Goal: Task Accomplishment & Management: Complete application form

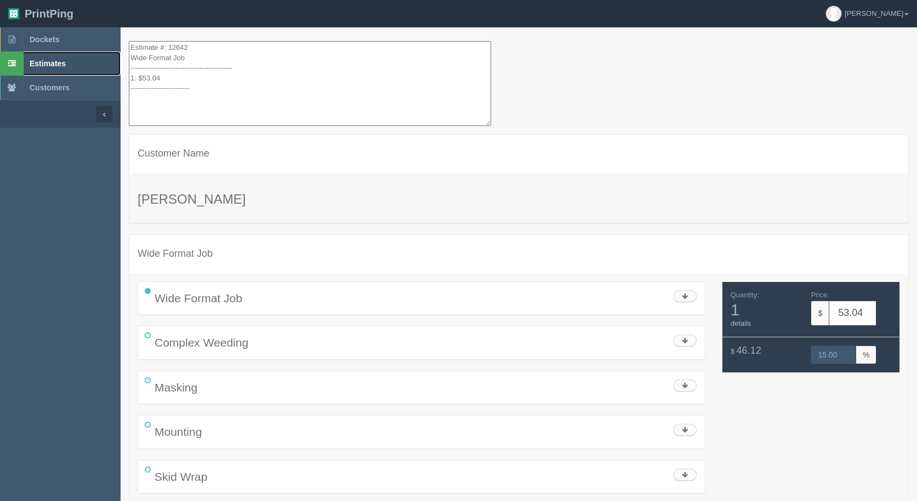
click at [37, 62] on span "Estimates" at bounding box center [48, 63] width 36 height 9
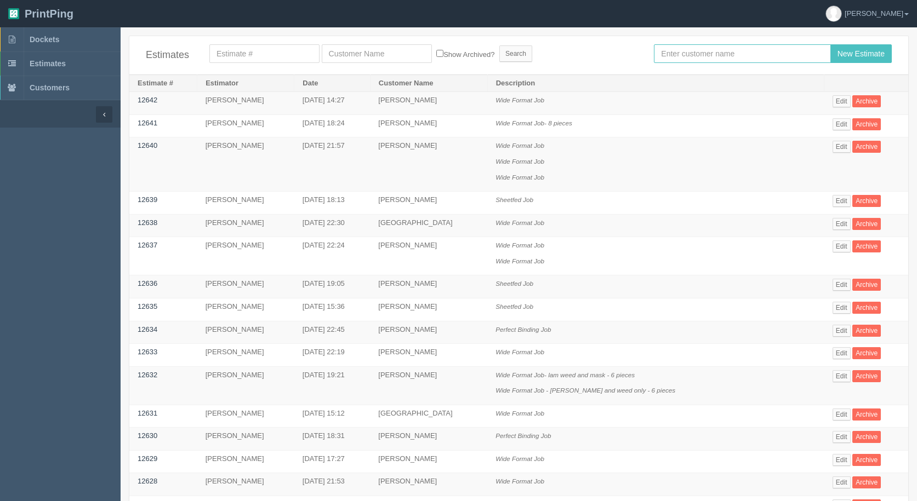
click at [756, 55] on input "text" at bounding box center [742, 53] width 176 height 19
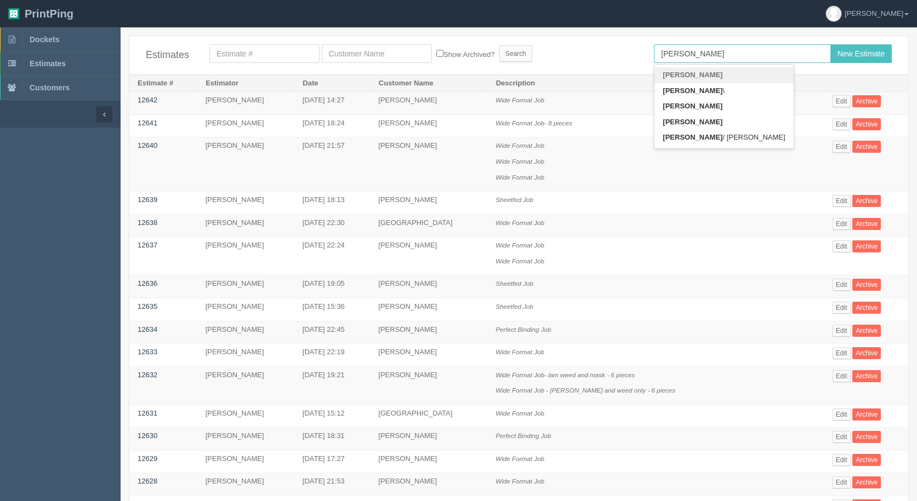
type input "[PERSON_NAME]"
click at [830, 44] on input "New Estimate" at bounding box center [860, 53] width 61 height 19
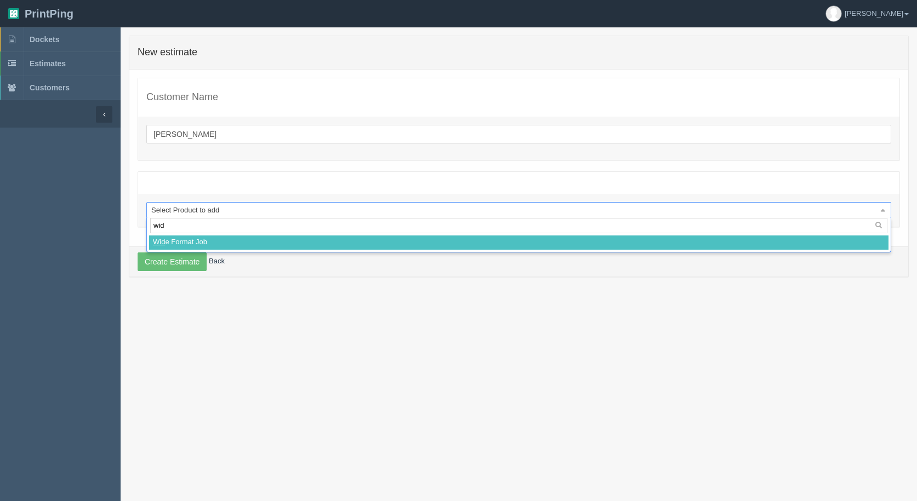
type input "wide"
select select
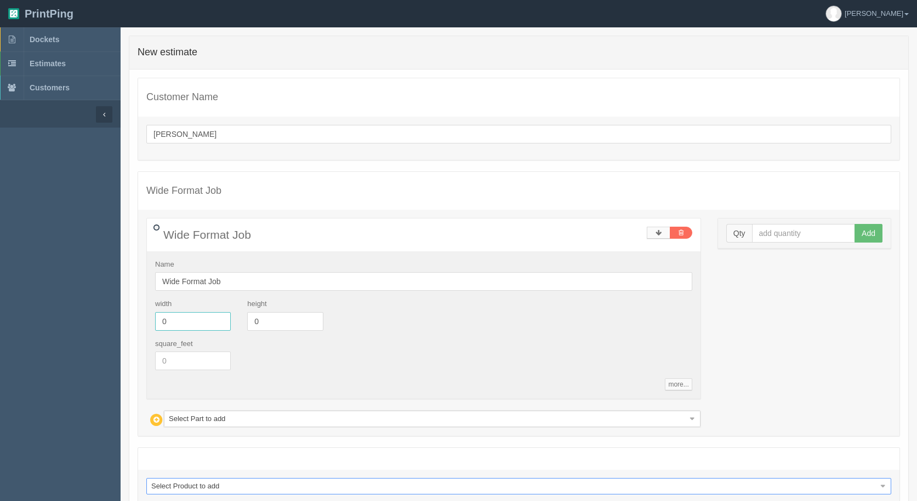
drag, startPoint x: 184, startPoint y: 323, endPoint x: 67, endPoint y: 309, distance: 118.2
click at [67, 309] on section "Dockets Estimates Customers" at bounding box center [458, 299] width 917 height 545
type input "8.5"
type input "22"
click at [778, 237] on input "text" at bounding box center [804, 233] width 104 height 19
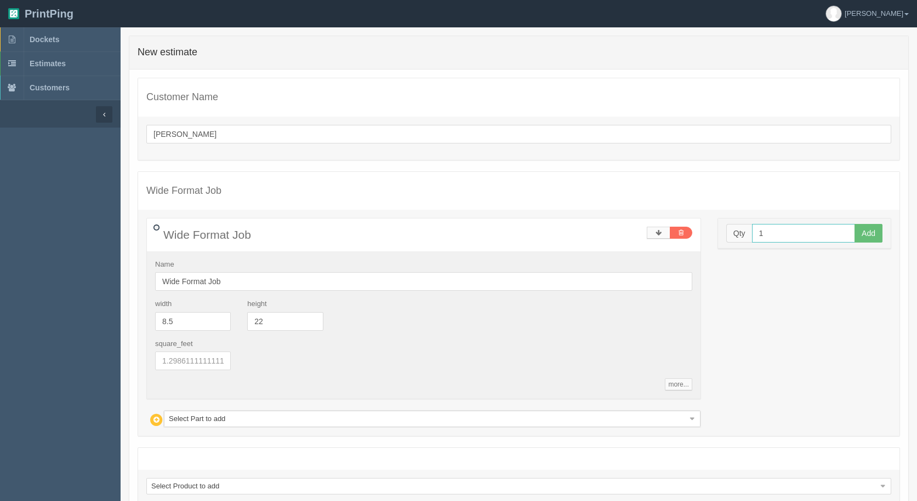
type input "1"
click at [854, 224] on button "Add" at bounding box center [868, 233] width 28 height 19
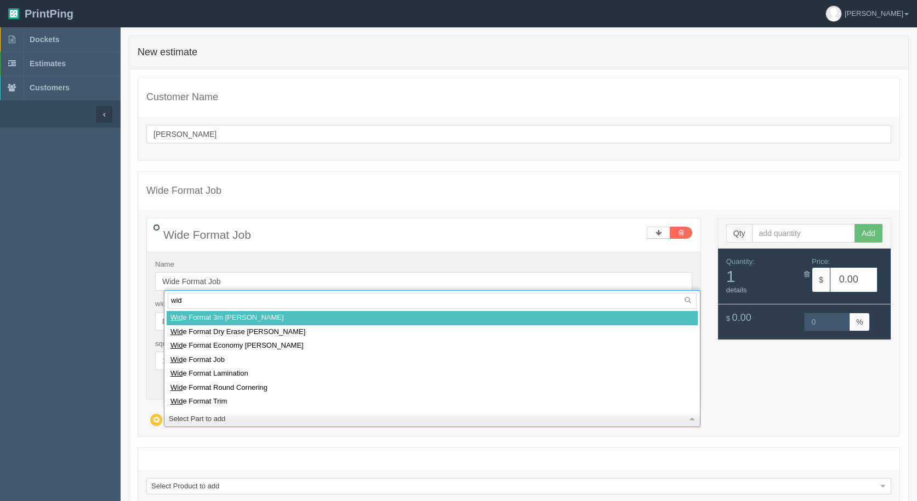
type input "wide"
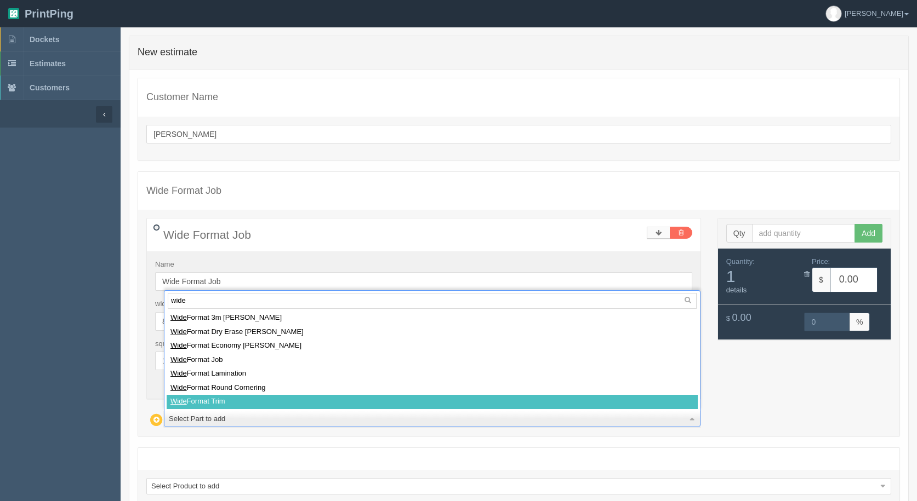
select select
type input "0.65"
type input "16.07"
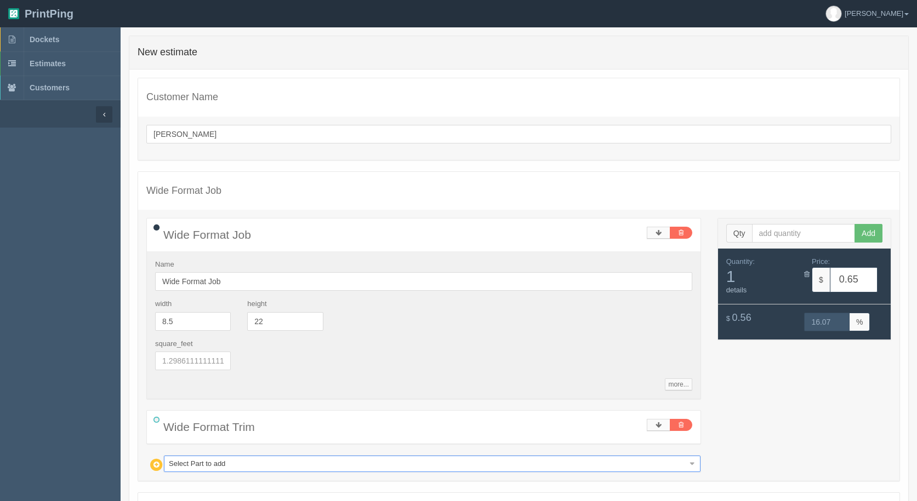
type input "e"
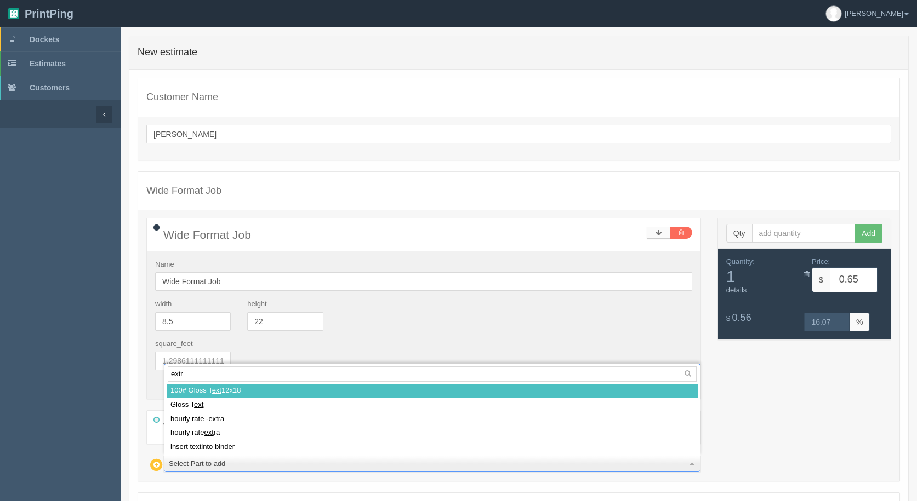
type input "extra"
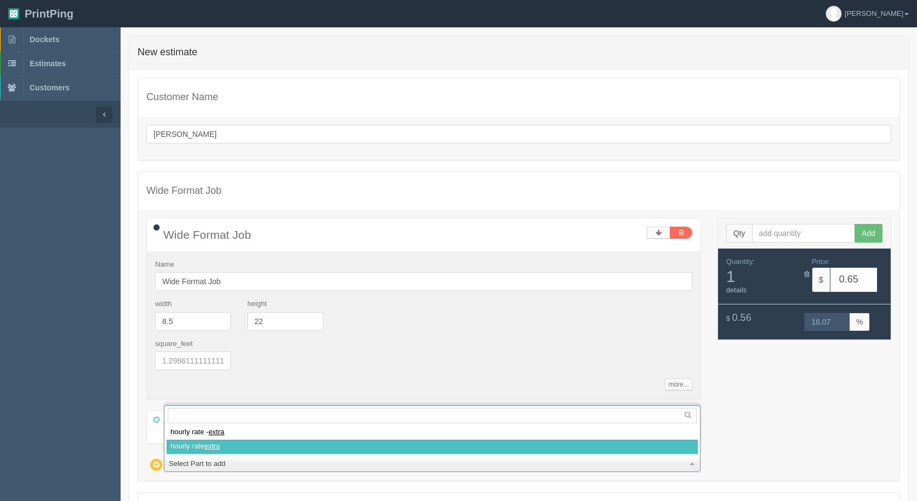
select select
type input "60.45"
type input "15.01"
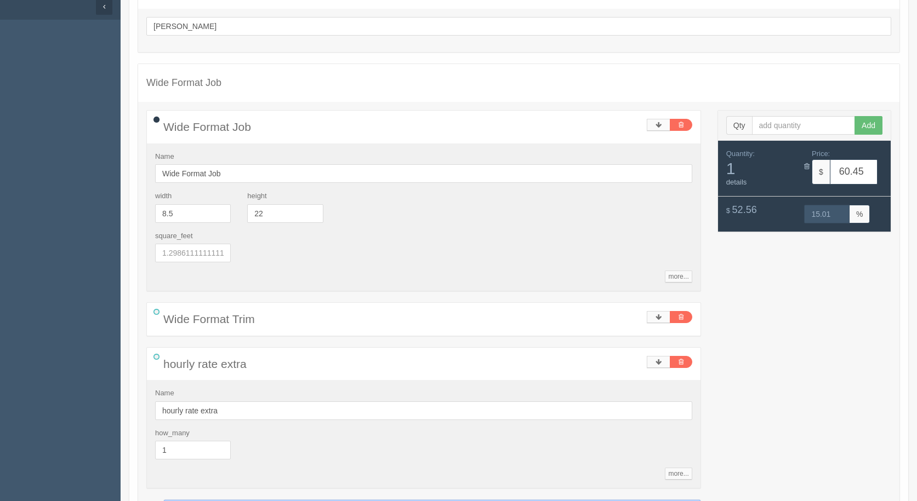
scroll to position [219, 0]
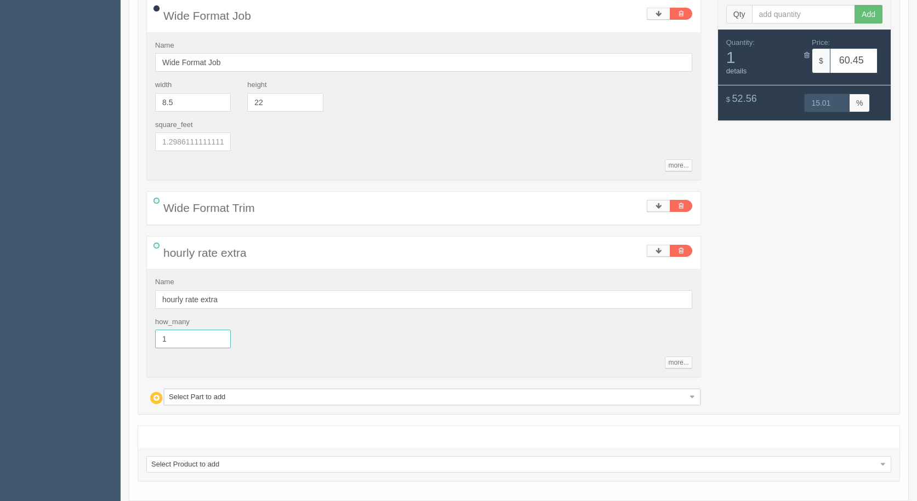
drag, startPoint x: 116, startPoint y: 334, endPoint x: 53, endPoint y: 300, distance: 72.1
click at [0, 309] on section "Dockets Estimates Customers" at bounding box center [458, 179] width 917 height 743
type input ".33"
type input "20.38"
type input "15.01"
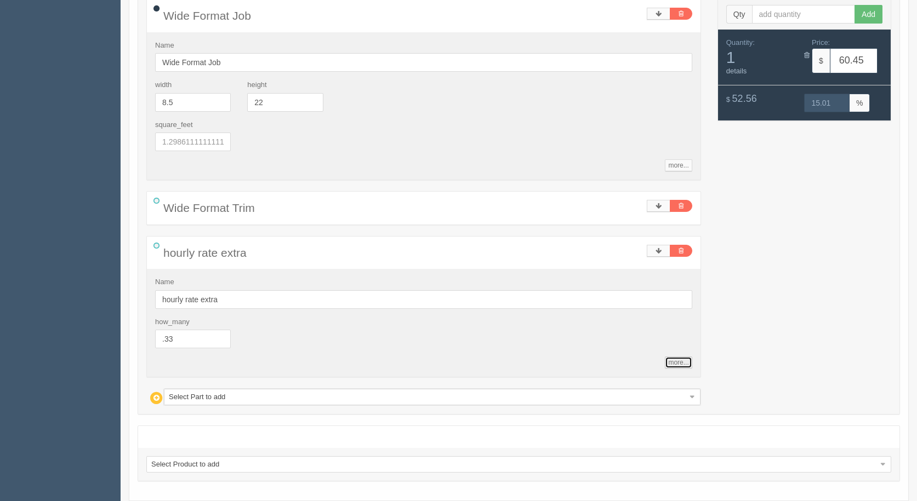
type input "0.33"
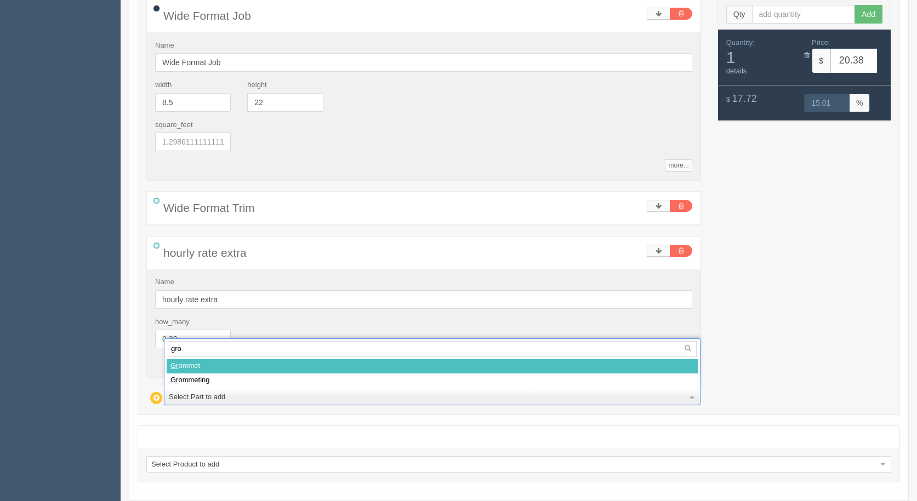
type input "grom"
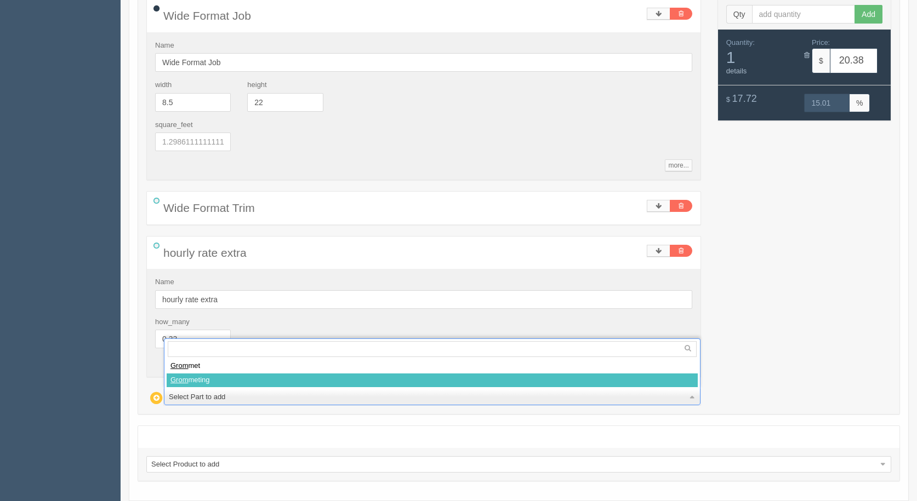
select select
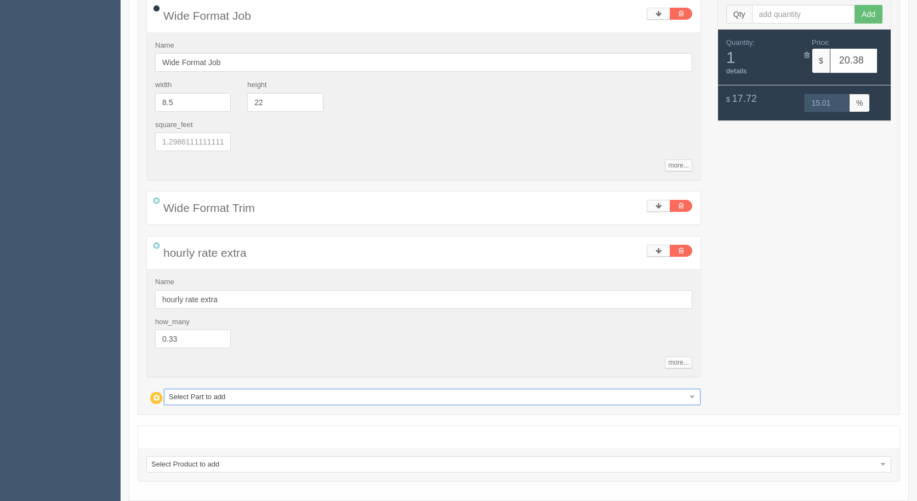
type input "23.64"
type input "15.04"
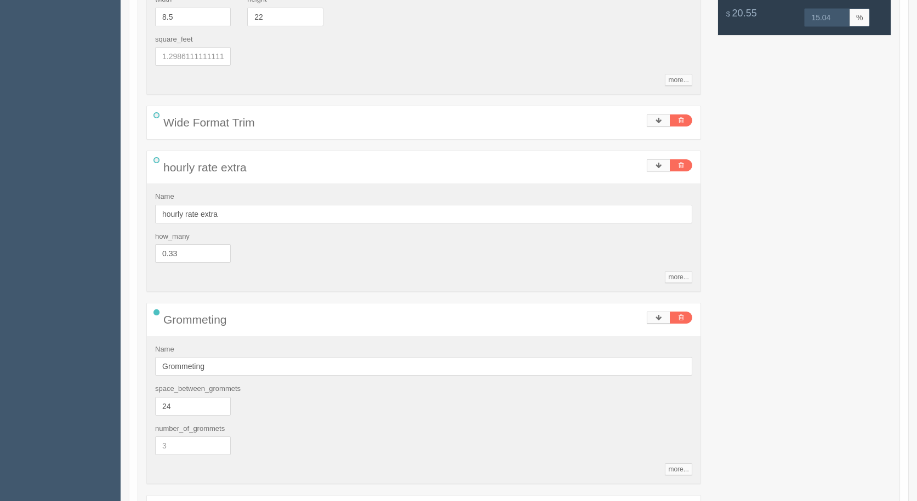
scroll to position [493, 0]
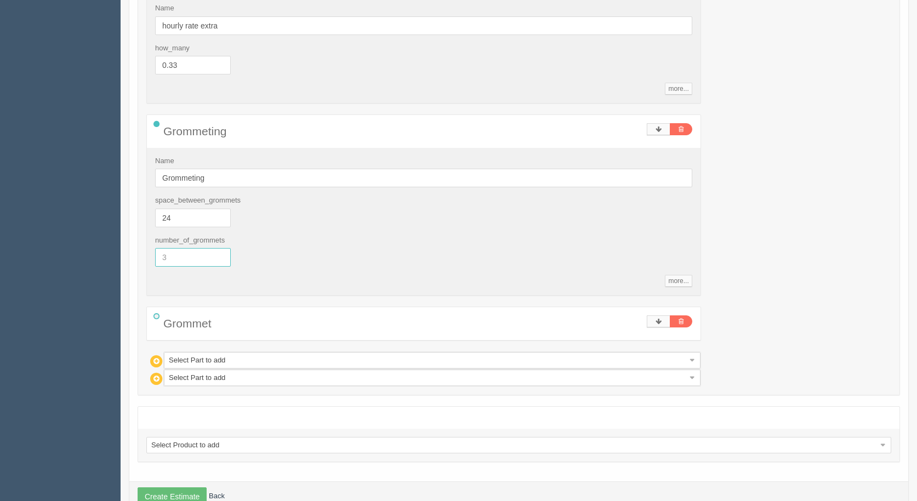
drag, startPoint x: 190, startPoint y: 254, endPoint x: 39, endPoint y: 202, distance: 159.3
click at [42, 203] on section "Dockets Estimates Customers" at bounding box center [458, 32] width 917 height 997
type input "4"
type input "2"
type input "22.55"
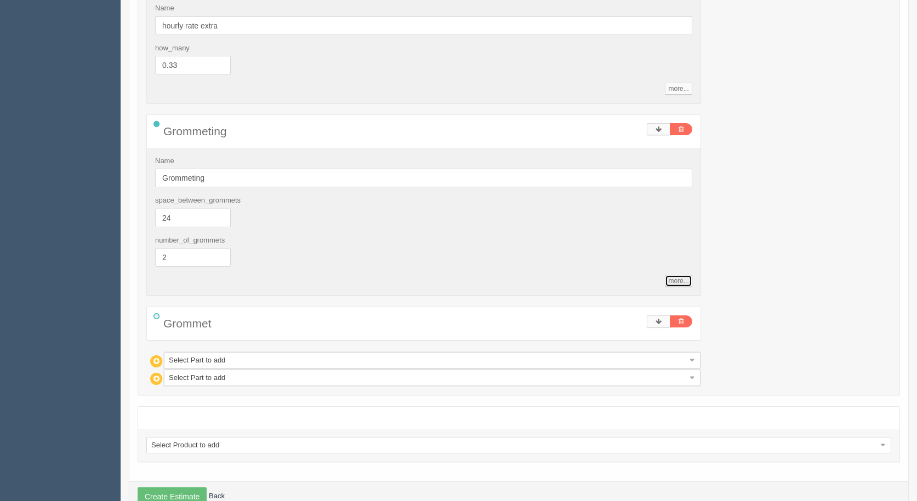
type input "14.99"
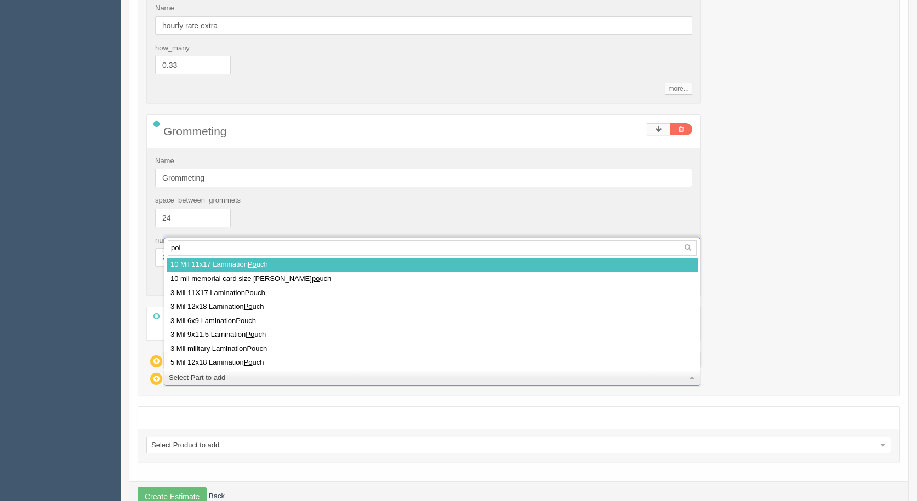
type input "poly"
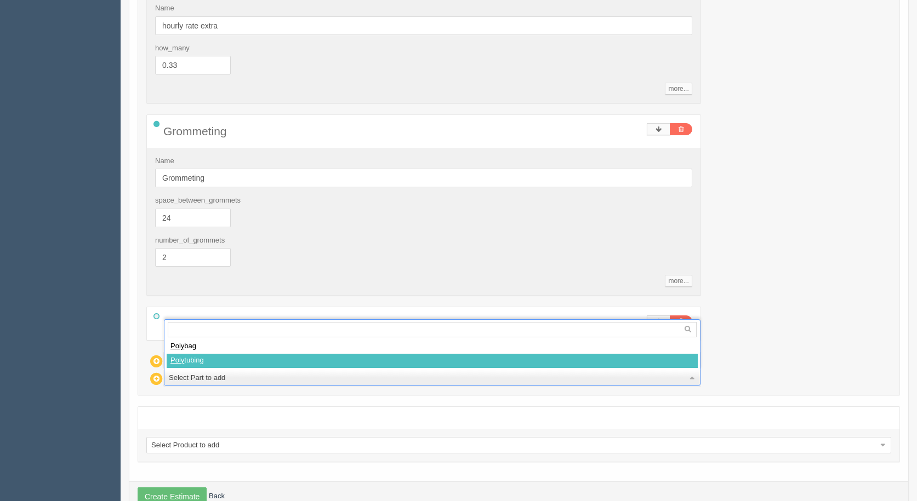
select select
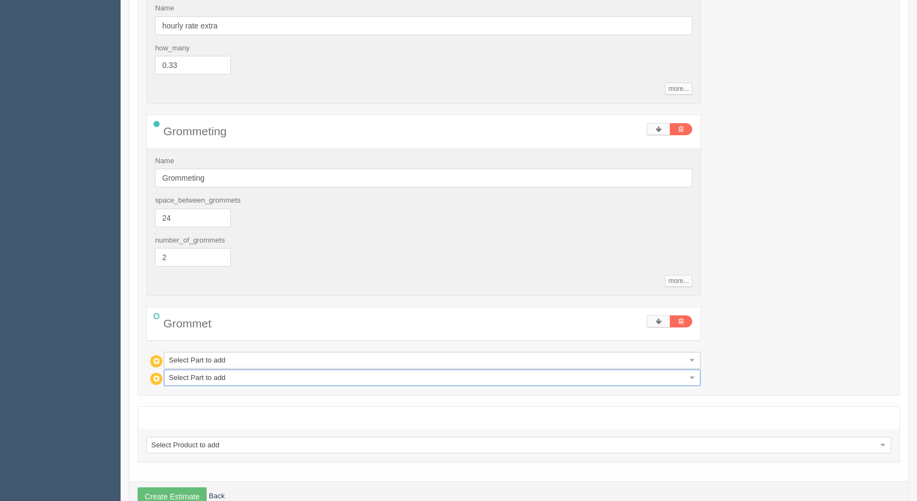
type input "24.08"
type input "15.00"
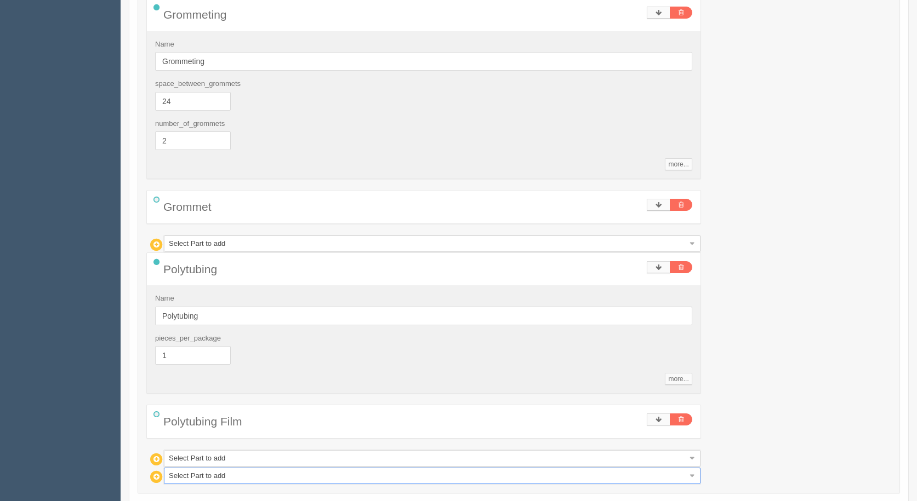
scroll to position [738, 0]
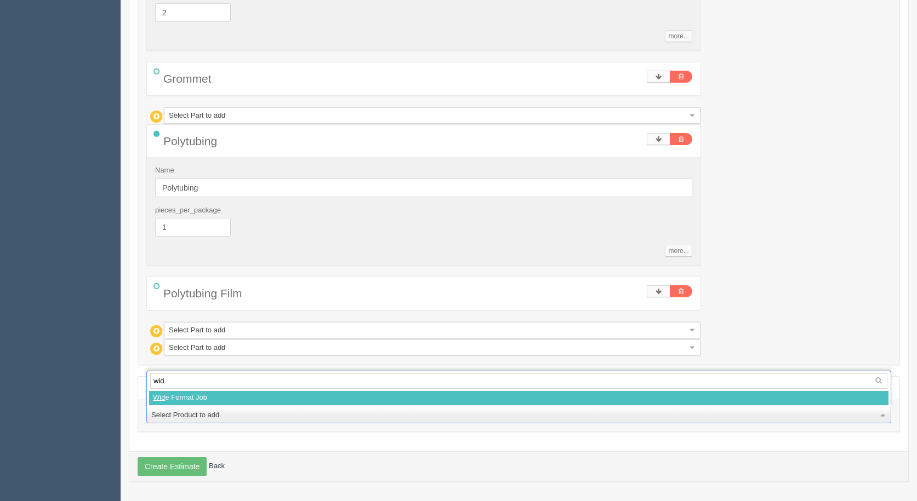
type input "wide"
select select
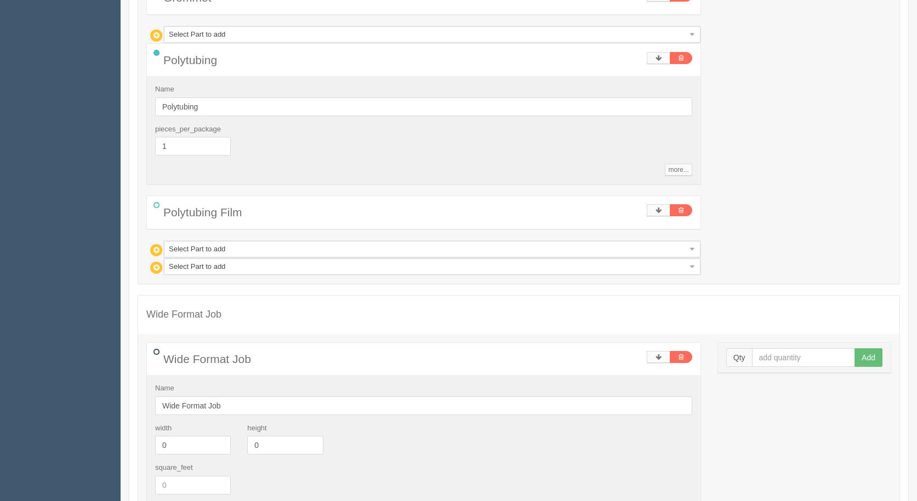
scroll to position [1012, 0]
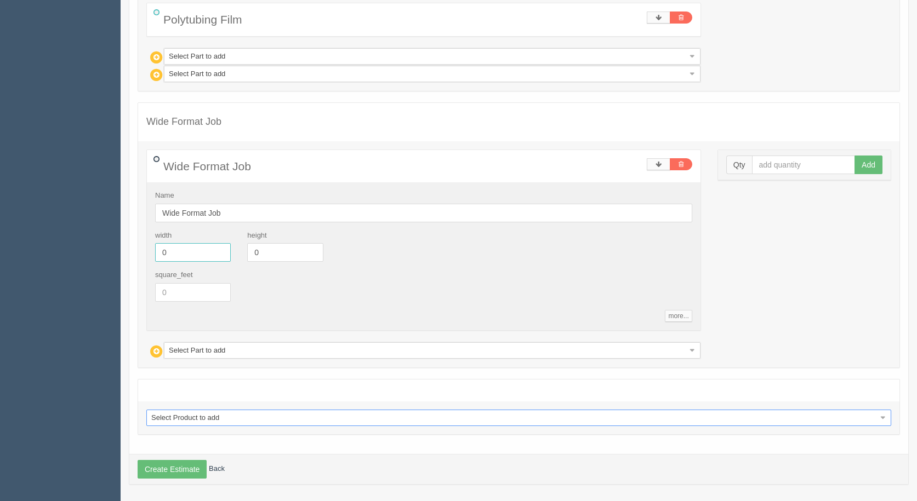
drag, startPoint x: 175, startPoint y: 249, endPoint x: 124, endPoint y: 235, distance: 52.5
type input "78"
type input "42"
click at [760, 163] on input "text" at bounding box center [804, 165] width 104 height 19
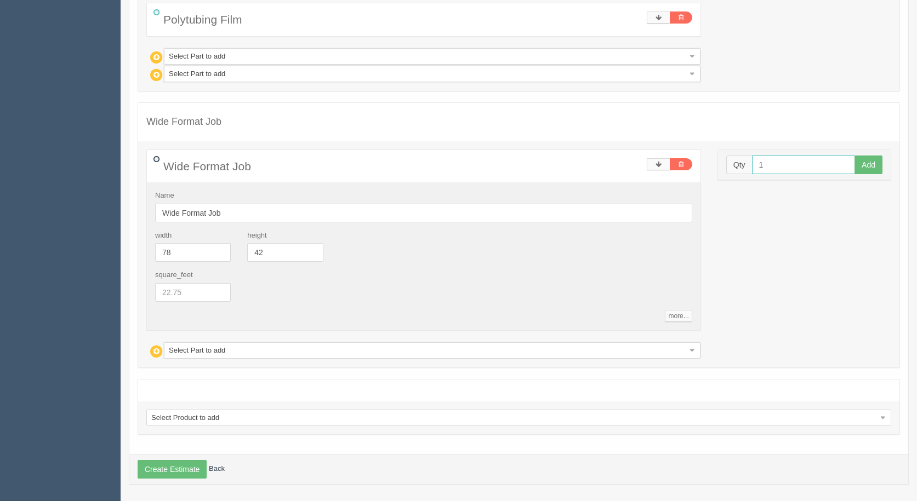
type input "1"
click at [854, 156] on button "Add" at bounding box center [868, 165] width 28 height 19
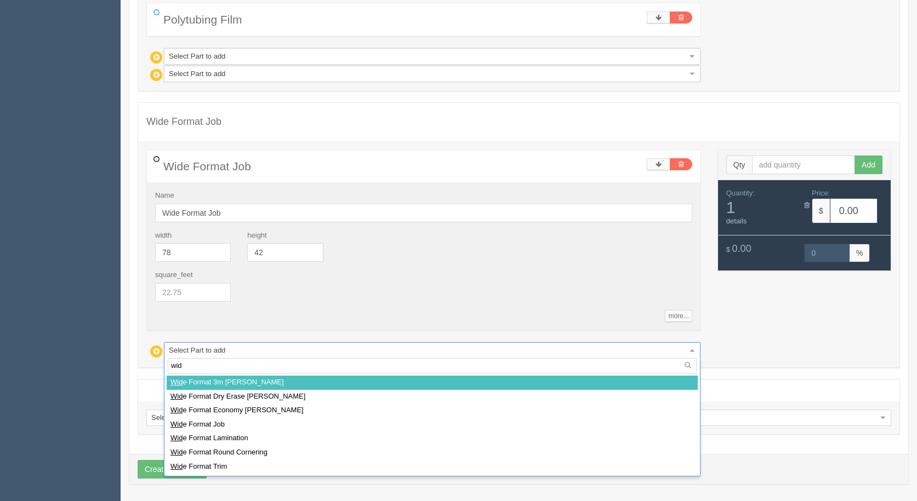
type input "wide"
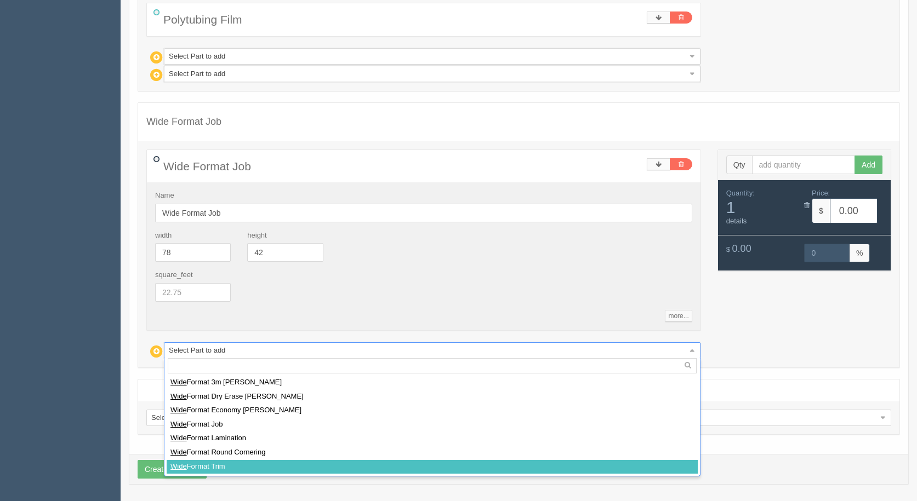
select select
type input "11.34"
type input "15.01"
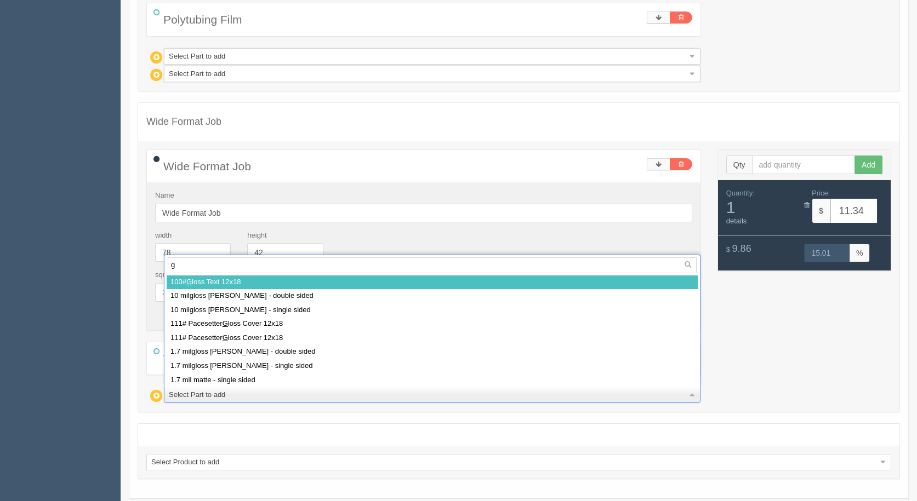
type input "gr"
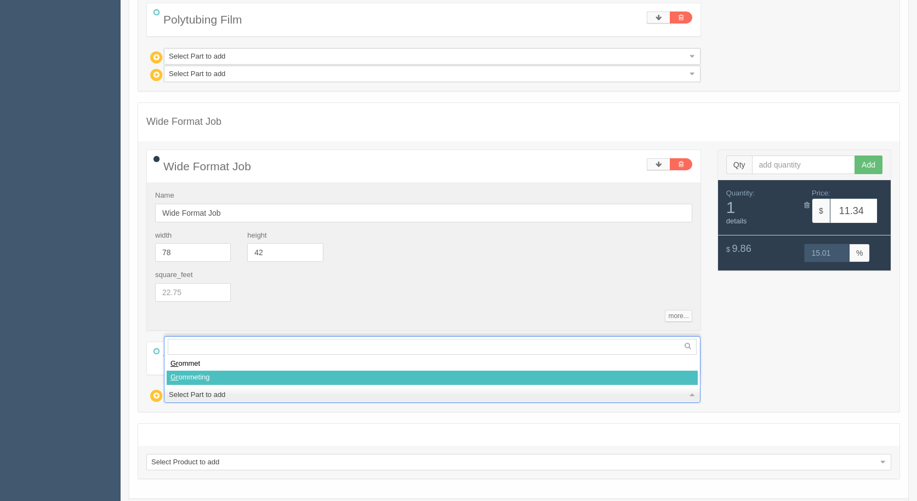
select select
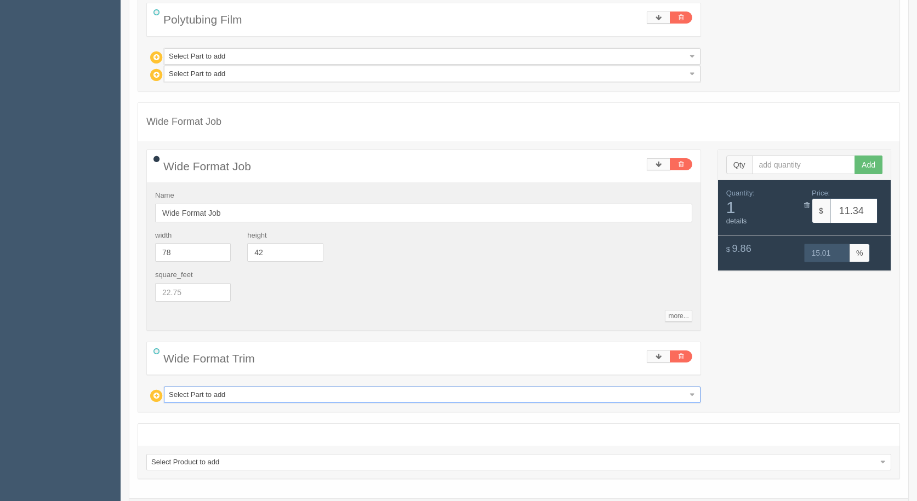
type input "22.18"
type input "14.98"
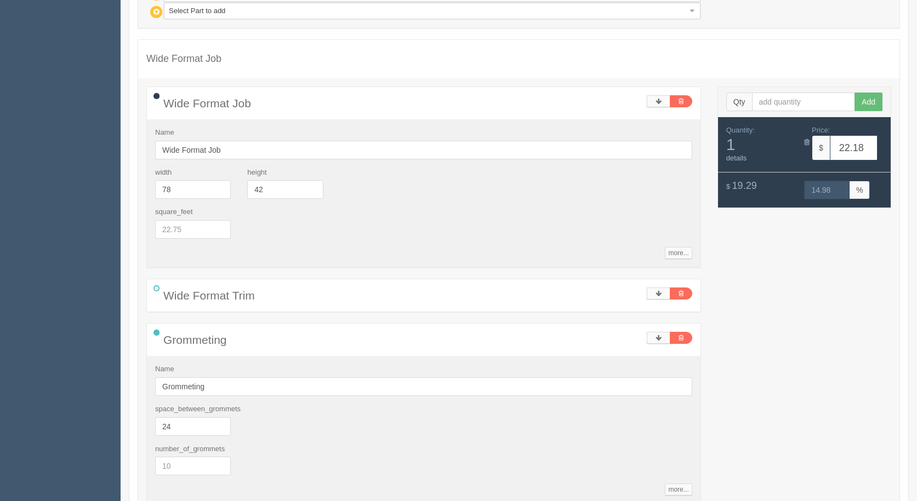
scroll to position [1177, 0]
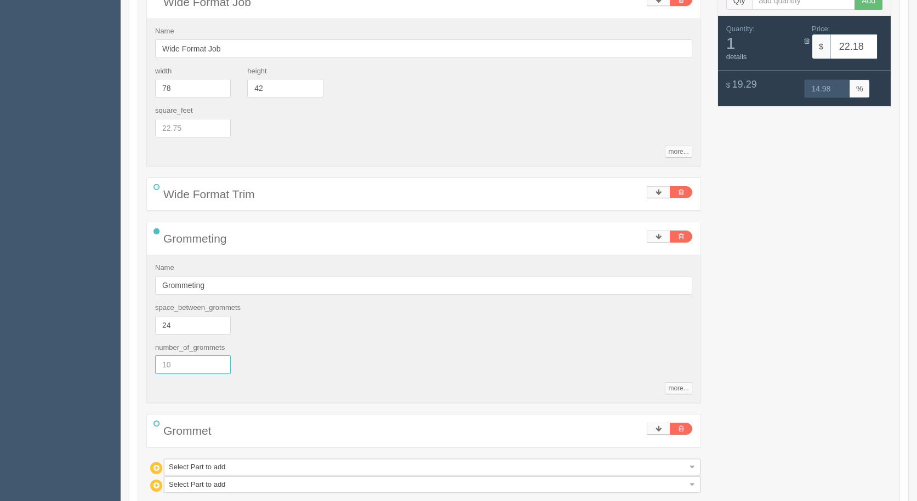
click at [204, 370] on input "text" at bounding box center [193, 365] width 76 height 19
click at [576, 307] on div "space_between_grommets 24" at bounding box center [424, 323] width 554 height 40
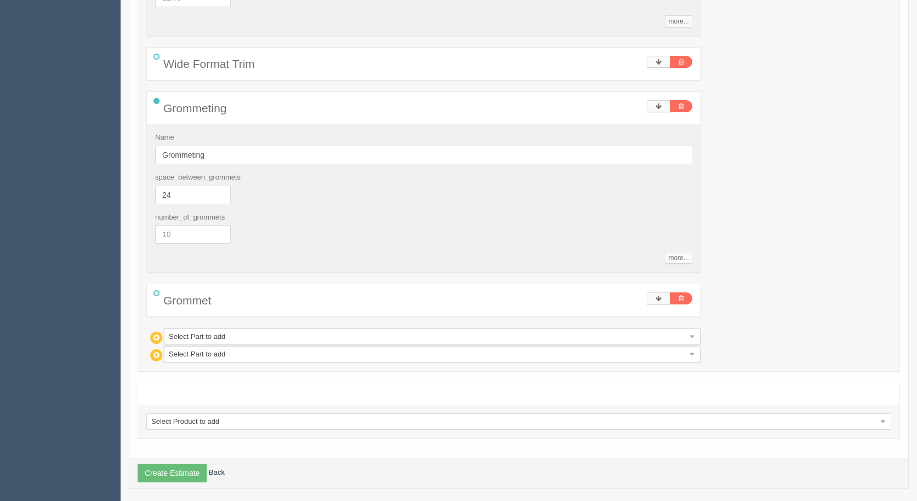
scroll to position [1314, 0]
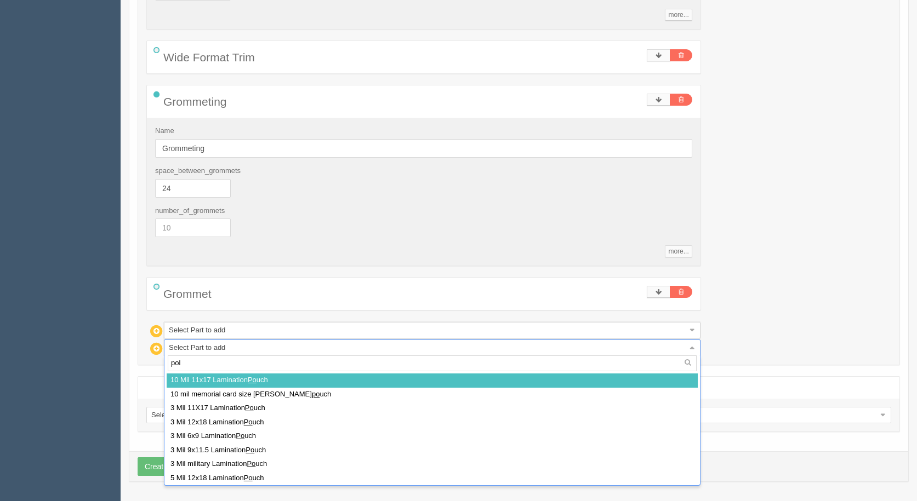
type input "poly"
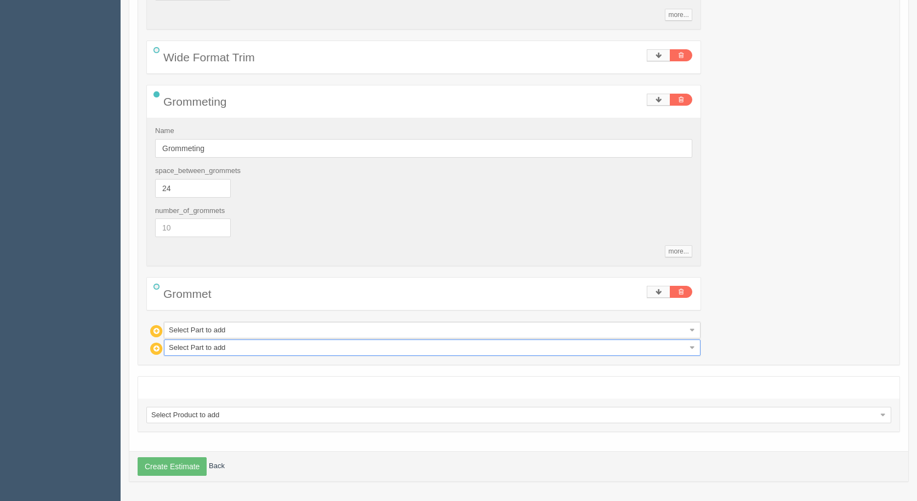
select select
type input "23.71"
type input "14.99"
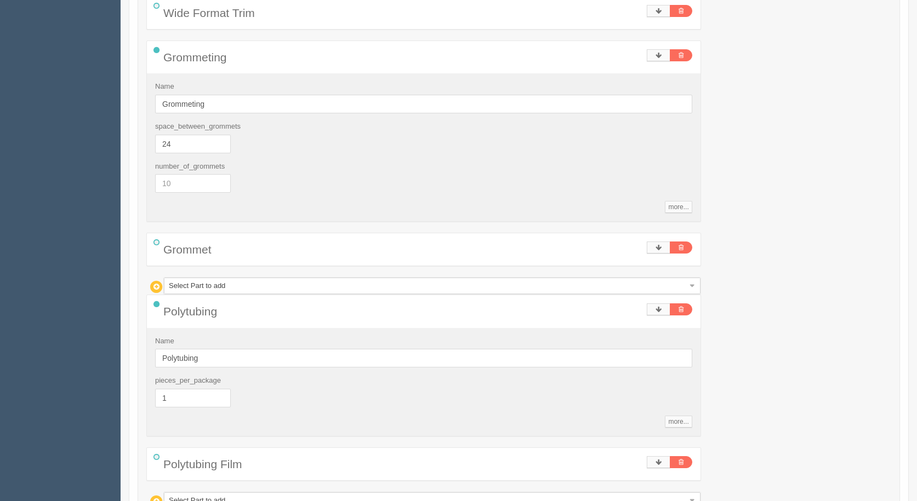
scroll to position [1528, 0]
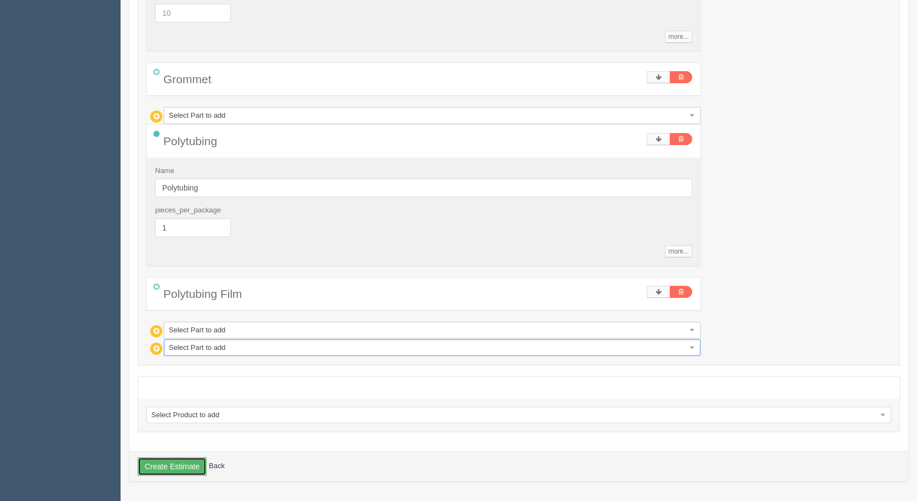
click at [163, 461] on button "Create Estimate" at bounding box center [172, 467] width 69 height 19
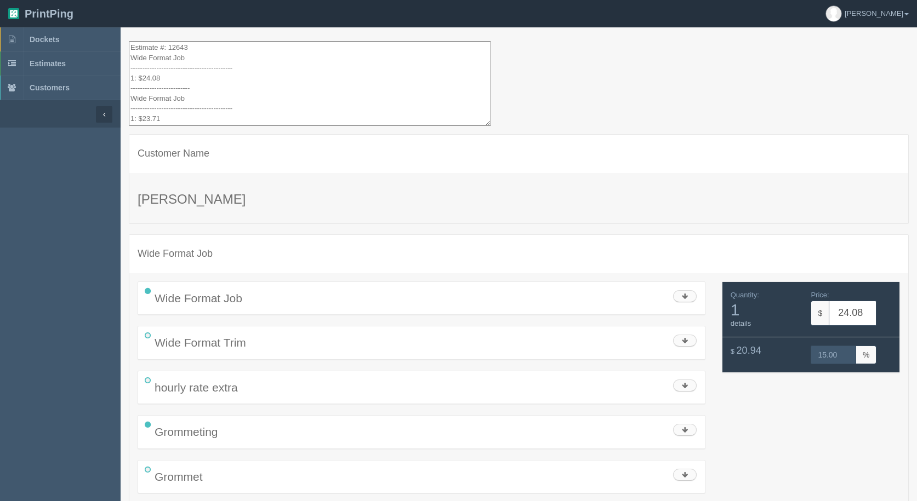
drag, startPoint x: 191, startPoint y: 111, endPoint x: 75, endPoint y: -26, distance: 179.6
click at [75, 0] on html "PrintPing Gerry Administration Edit account ( info@allrushbindery.com ) Logout …" at bounding box center [458, 483] width 917 height 966
